Goal: Check status: Check status

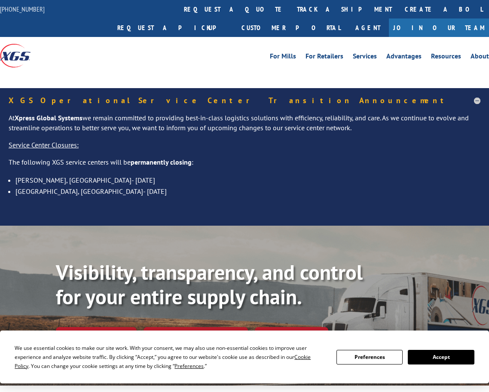
scroll to position [129, 0]
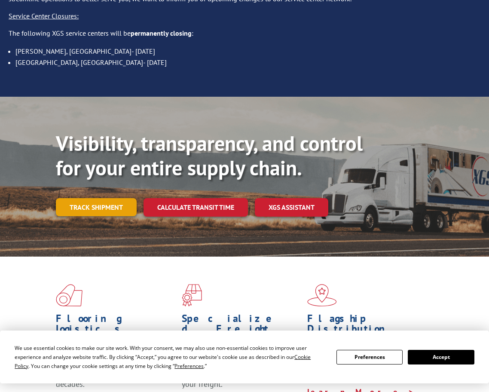
click at [100, 198] on link "Track shipment" at bounding box center [96, 207] width 81 height 18
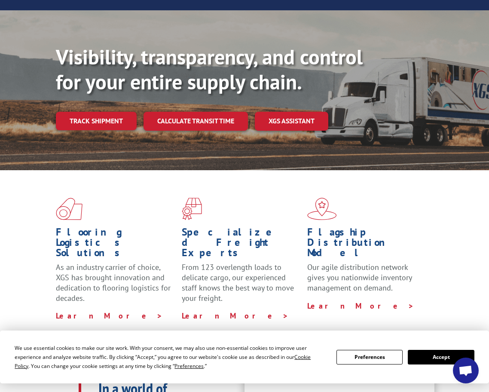
scroll to position [201, 0]
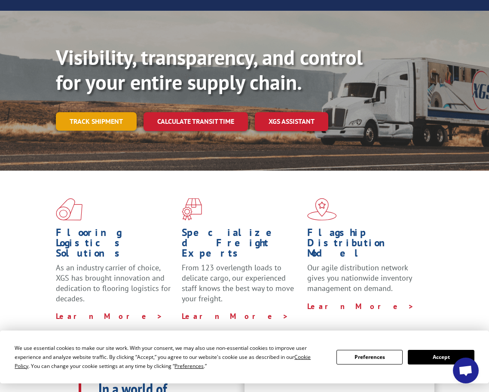
click at [103, 112] on link "Track shipment" at bounding box center [96, 121] width 81 height 18
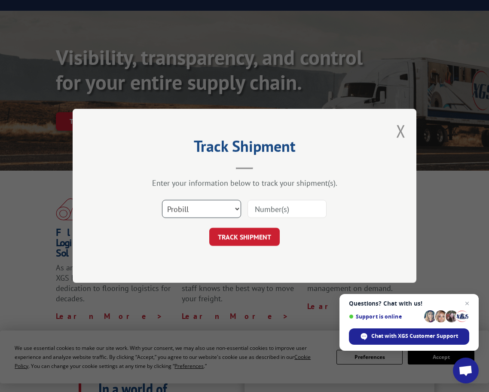
click at [223, 214] on select "Select category... Probill BOL PO" at bounding box center [201, 209] width 79 height 18
click at [210, 211] on select "Select category... Probill BOL PO" at bounding box center [201, 209] width 79 height 18
select select "bol"
click at [162, 200] on select "Select category... Probill BOL PO" at bounding box center [201, 209] width 79 height 18
click at [306, 204] on input at bounding box center [287, 209] width 79 height 18
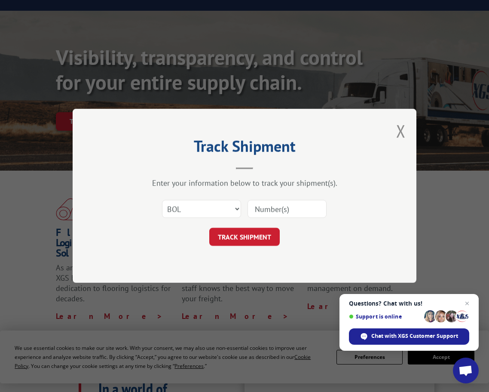
paste input "RSO989743"
type input "RSO989743"
click at [246, 238] on button "TRACK SHIPMENT" at bounding box center [244, 237] width 70 height 18
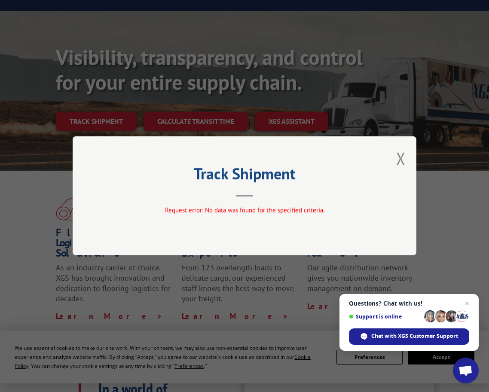
click at [404, 162] on button "Close modal" at bounding box center [400, 158] width 9 height 23
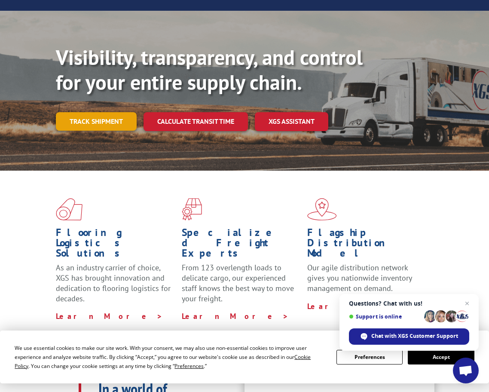
click at [100, 112] on link "Track shipment" at bounding box center [96, 121] width 81 height 18
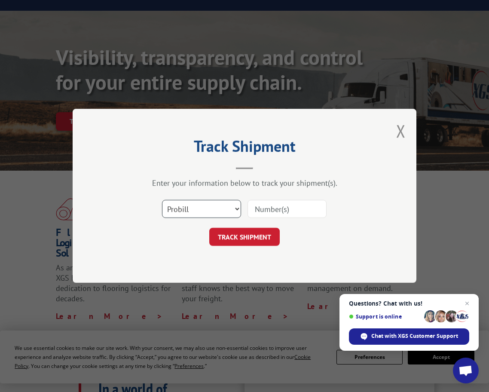
drag, startPoint x: 218, startPoint y: 214, endPoint x: 214, endPoint y: 215, distance: 4.9
click at [218, 214] on select "Select category... Probill BOL PO" at bounding box center [201, 209] width 79 height 18
select select "po"
click at [162, 200] on select "Select category... Probill BOL PO" at bounding box center [201, 209] width 79 height 18
drag, startPoint x: 273, startPoint y: 212, endPoint x: 266, endPoint y: 213, distance: 6.5
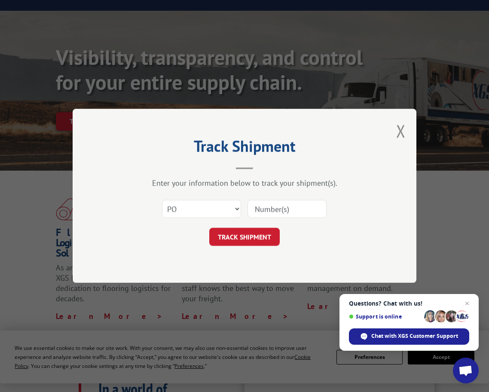
click at [273, 212] on input at bounding box center [287, 209] width 79 height 18
paste input "8110748"
type input "8110748"
click at [250, 234] on button "TRACK SHIPMENT" at bounding box center [244, 237] width 70 height 18
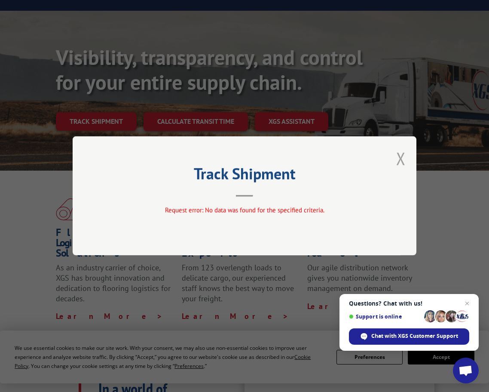
click at [401, 159] on button "Close modal" at bounding box center [400, 158] width 9 height 23
